Goal: Task Accomplishment & Management: Use online tool/utility

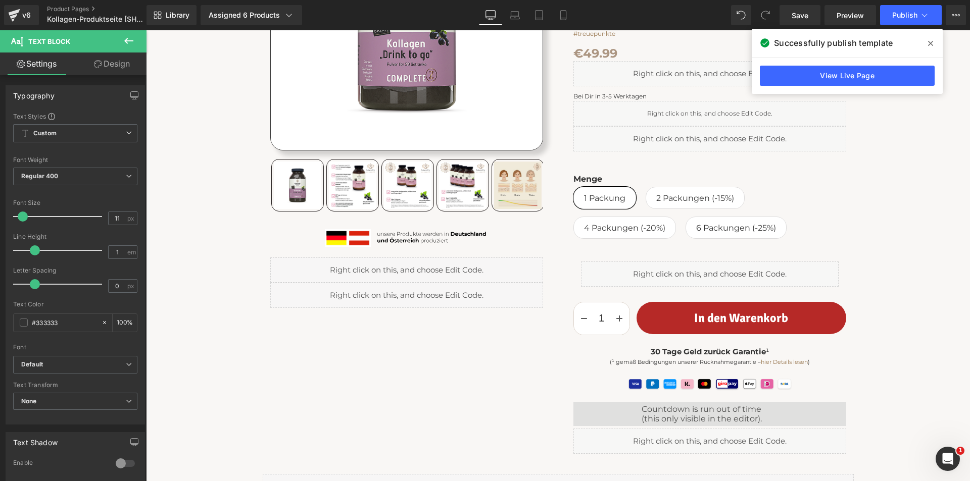
click at [929, 40] on icon at bounding box center [930, 43] width 5 height 8
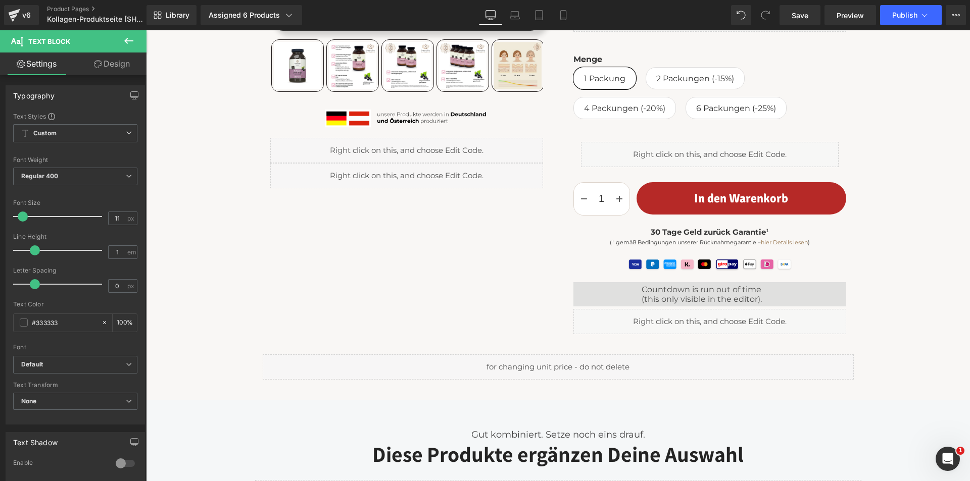
scroll to position [505, 0]
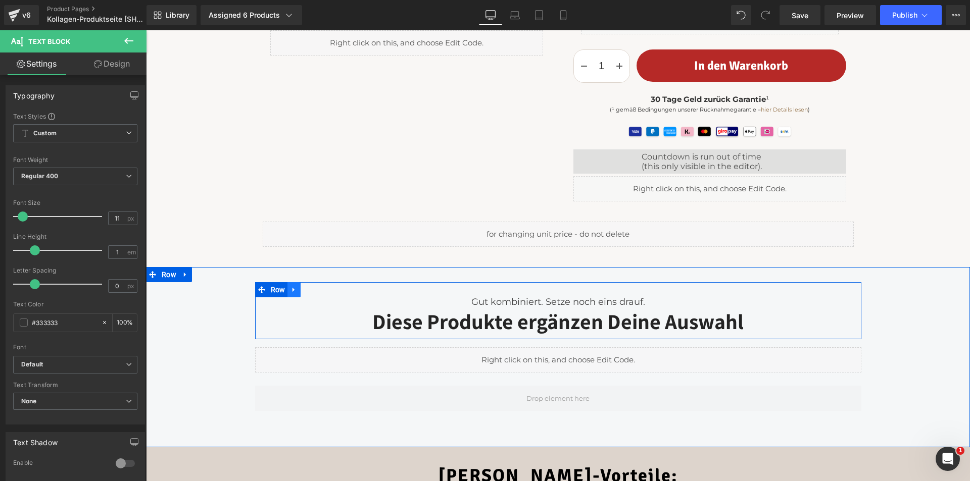
click at [290, 292] on icon at bounding box center [293, 290] width 7 height 8
click at [317, 290] on icon at bounding box center [320, 289] width 7 height 7
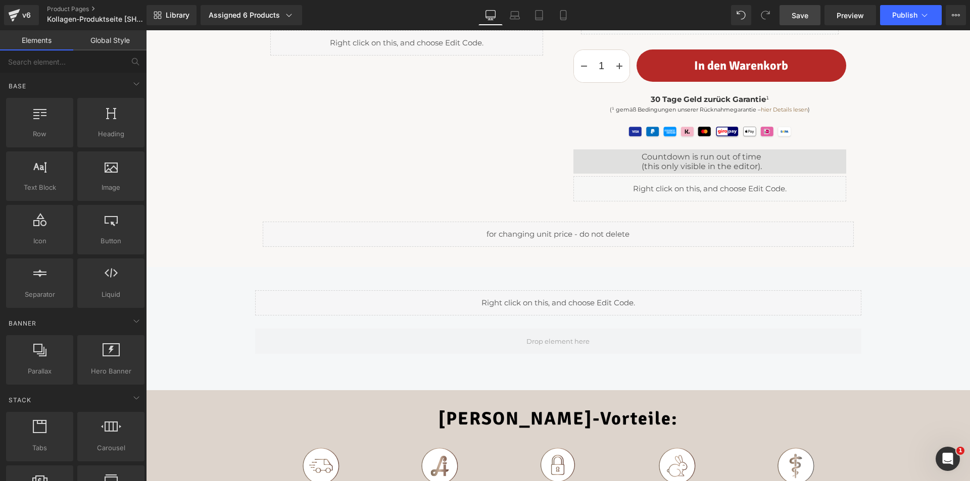
click at [799, 11] on span "Save" at bounding box center [800, 15] width 17 height 11
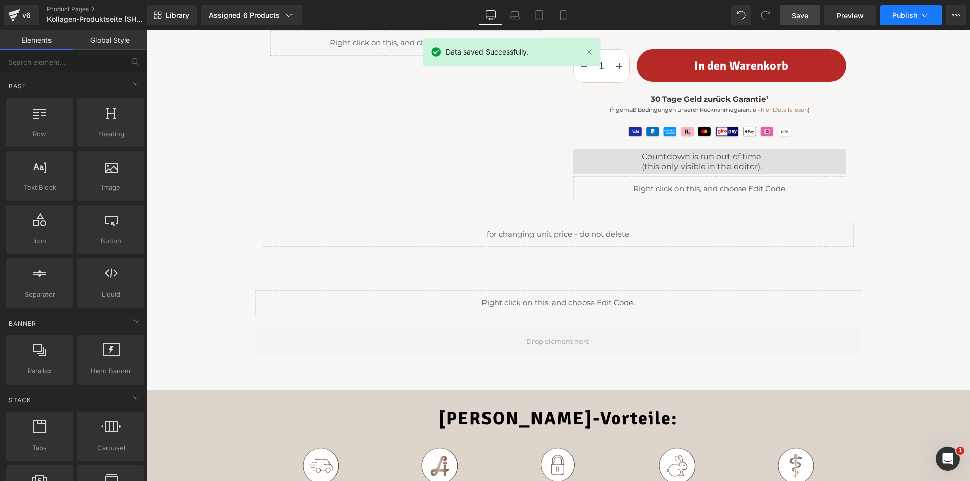
click at [908, 13] on span "Publish" at bounding box center [904, 15] width 25 height 8
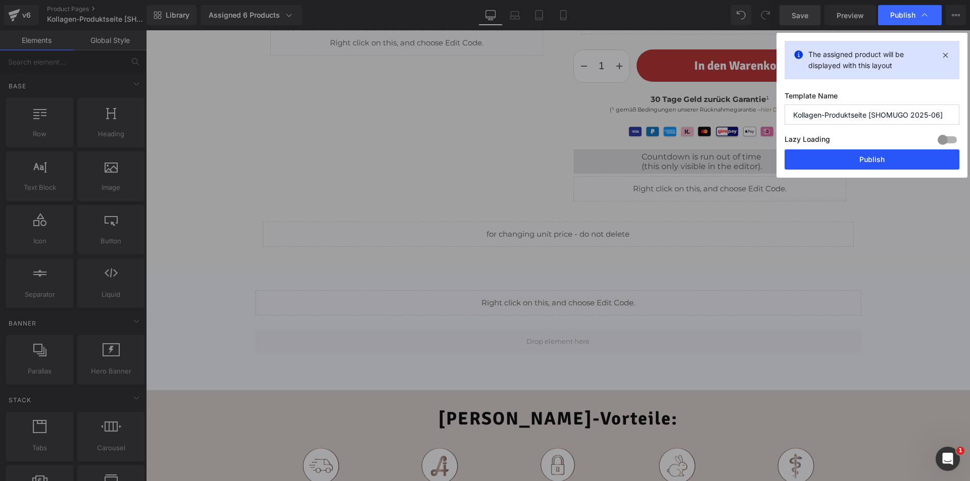
drag, startPoint x: 876, startPoint y: 160, endPoint x: 729, endPoint y: 126, distance: 151.2
click at [0, 0] on button "Publish" at bounding box center [0, 0] width 0 height 0
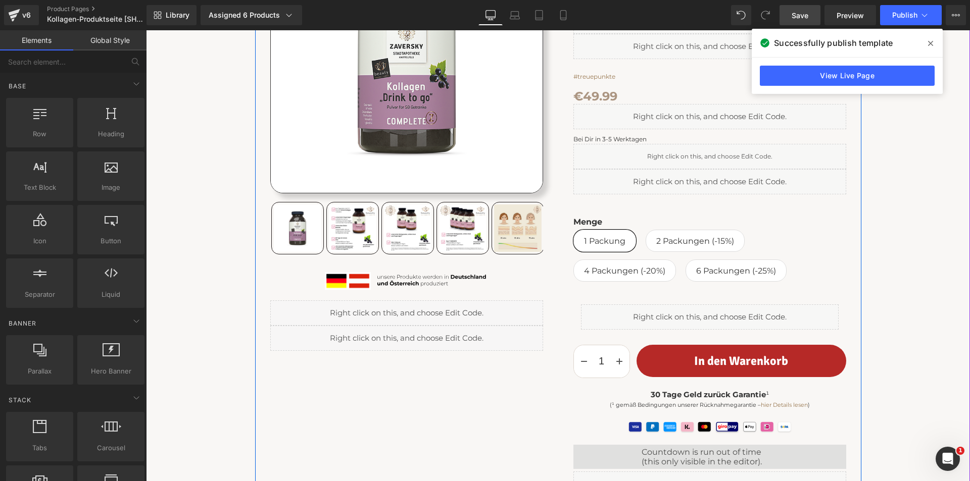
scroll to position [455, 0]
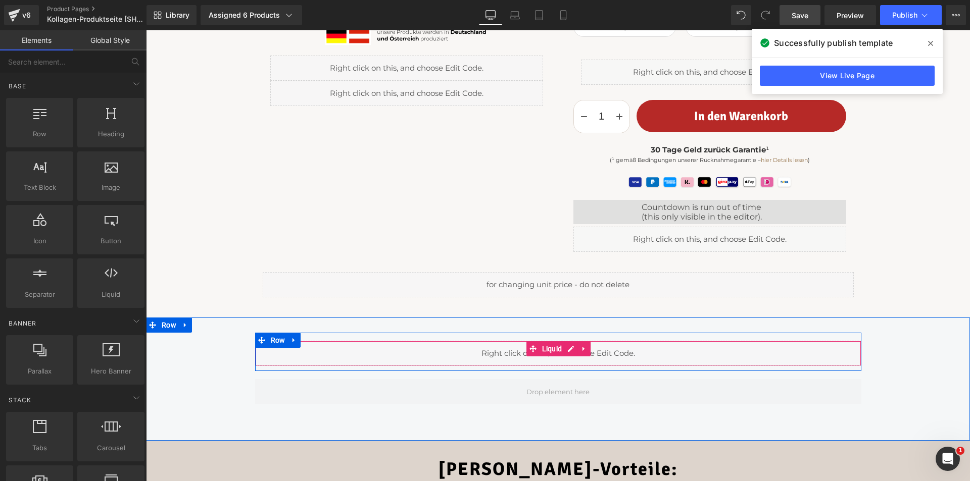
click at [567, 347] on div "Liquid" at bounding box center [558, 353] width 606 height 25
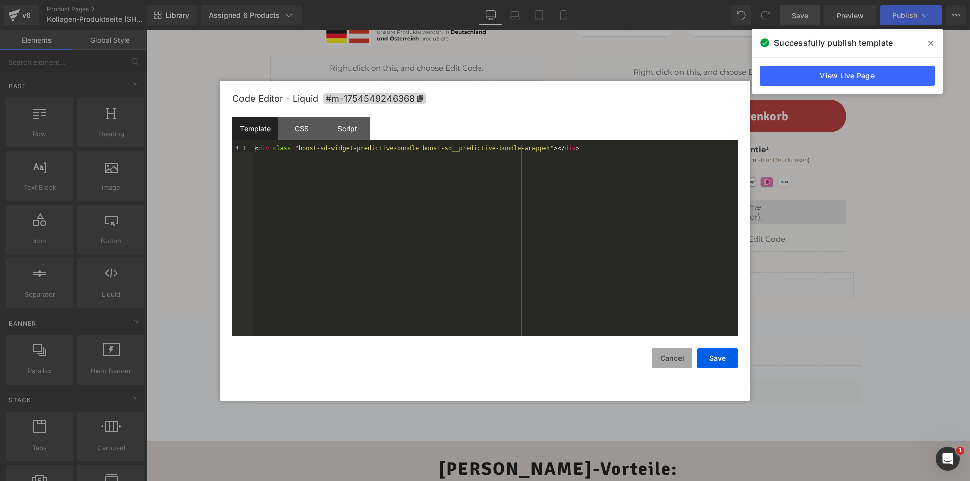
drag, startPoint x: 665, startPoint y: 361, endPoint x: 529, endPoint y: 81, distance: 310.4
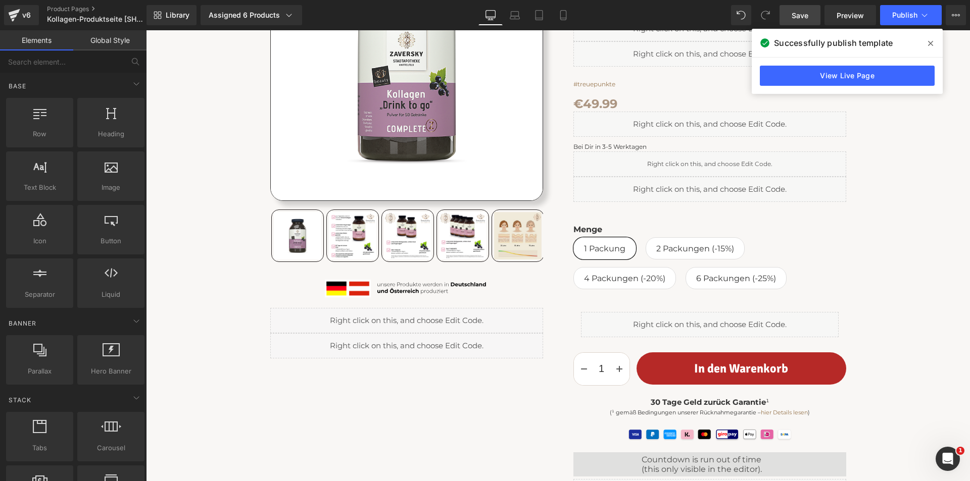
scroll to position [0, 0]
